Goal: Task Accomplishment & Management: Use online tool/utility

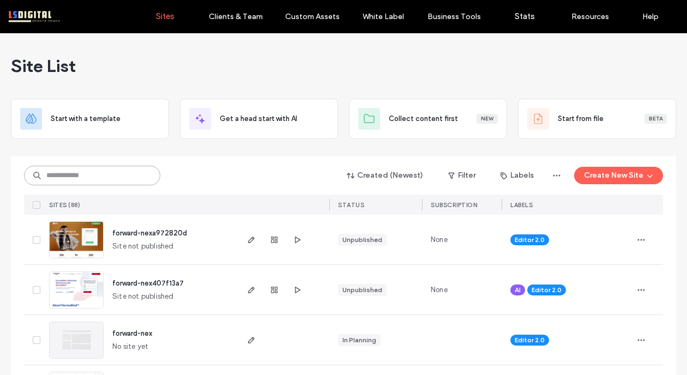
click at [85, 177] on input at bounding box center [92, 176] width 136 height 20
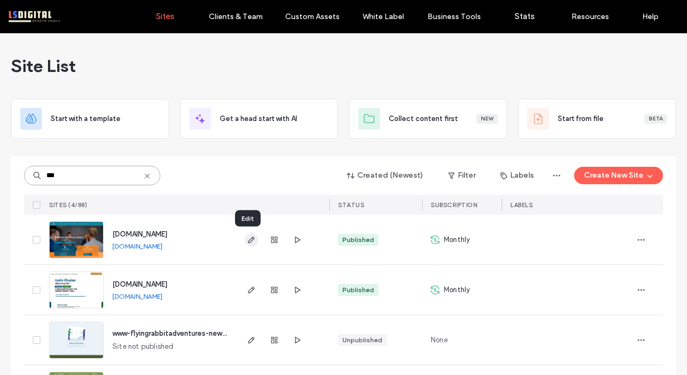
type input "***"
click at [250, 238] on use "button" at bounding box center [251, 240] width 7 height 7
